Goal: Information Seeking & Learning: Check status

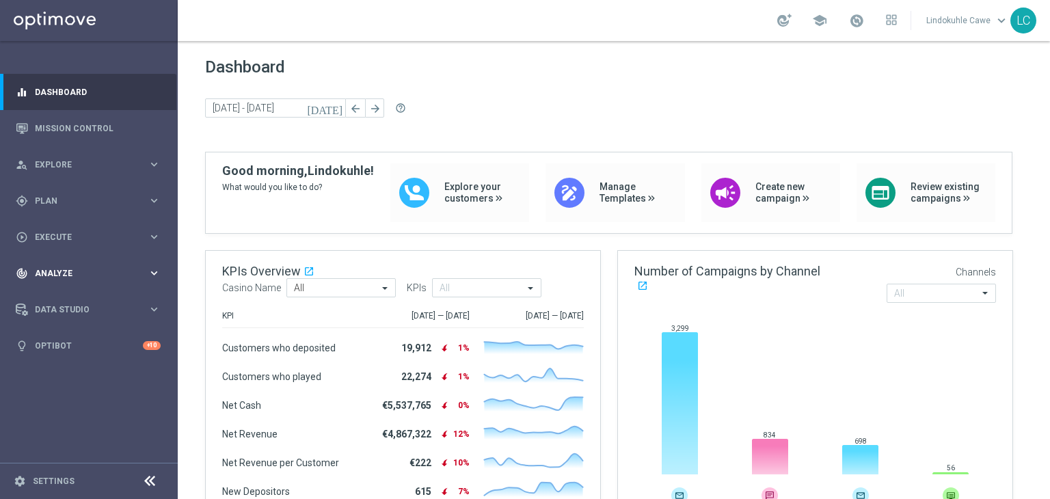
click at [71, 270] on span "Analyze" at bounding box center [91, 273] width 113 height 8
click at [67, 301] on link "Customer 360" at bounding box center [89, 301] width 107 height 11
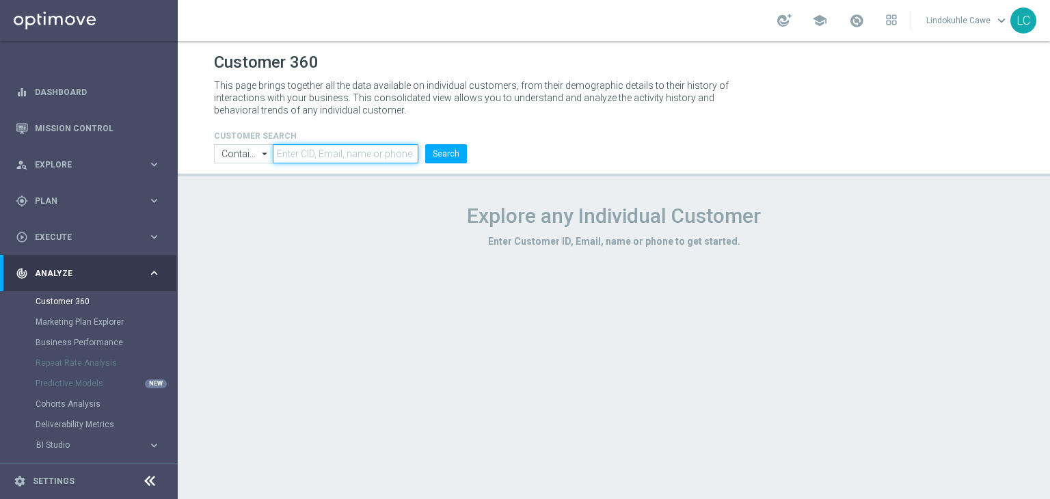
click at [333, 155] on input "text" at bounding box center [346, 153] width 146 height 19
paste input "493611633946981"
type input "493611633946981"
click at [444, 148] on button "Search" at bounding box center [446, 153] width 42 height 19
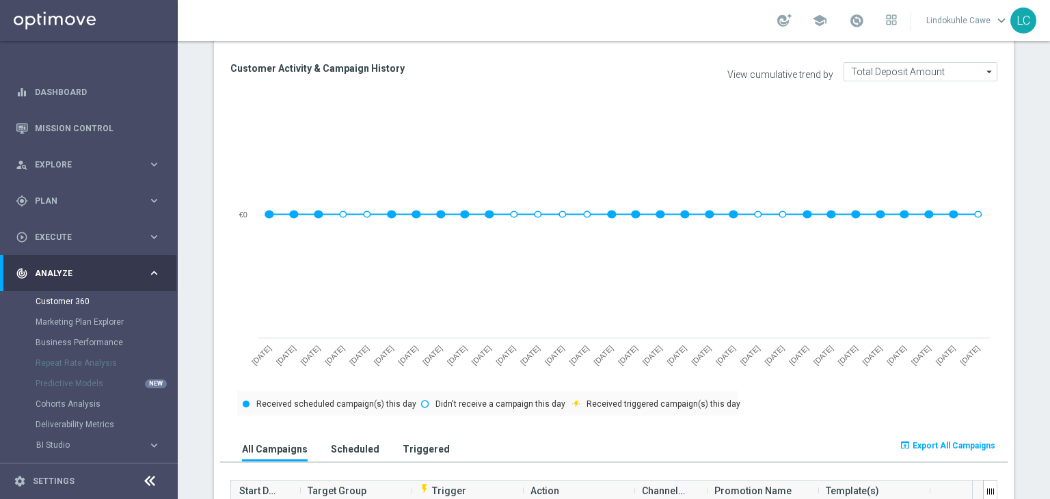
scroll to position [478, 0]
